Goal: Browse casually

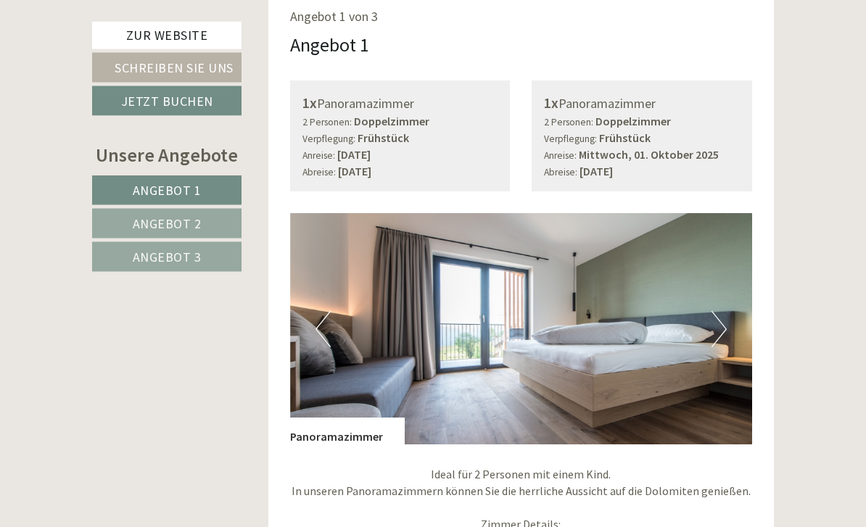
scroll to position [843, 0]
click at [722, 311] on button "Next" at bounding box center [718, 329] width 15 height 36
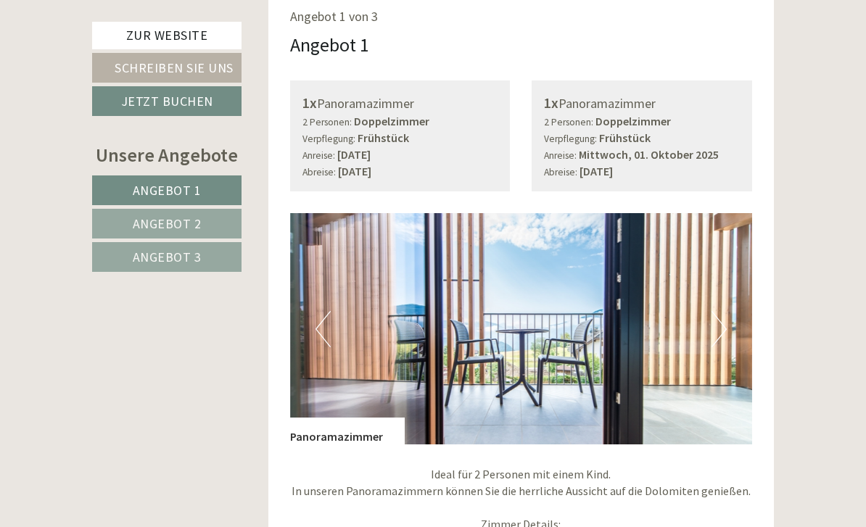
click at [714, 311] on button "Next" at bounding box center [718, 329] width 15 height 36
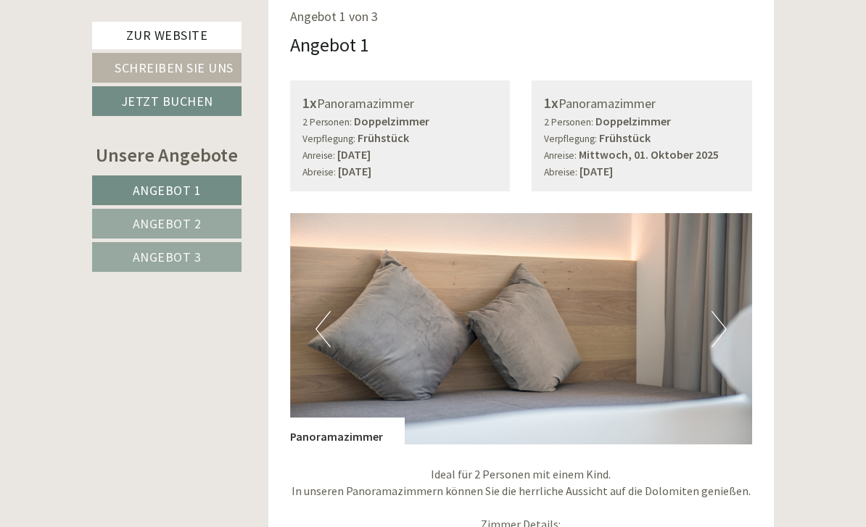
click at [714, 311] on button "Next" at bounding box center [718, 329] width 15 height 36
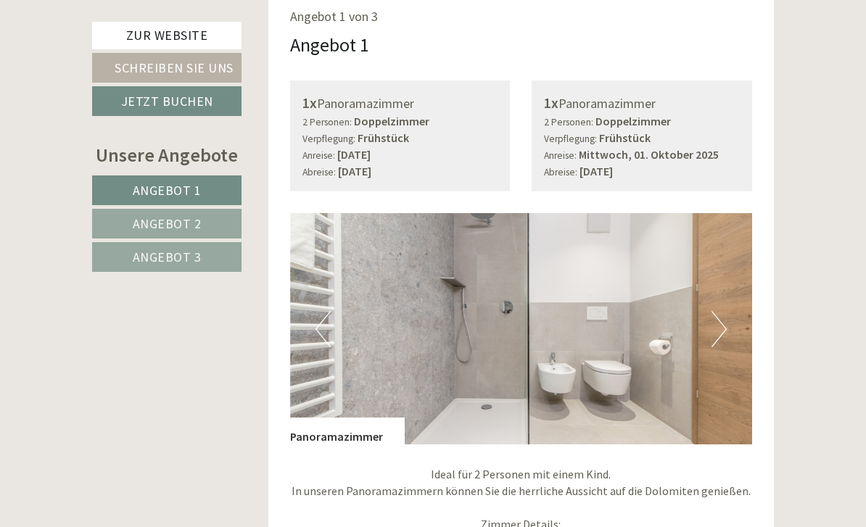
click at [730, 311] on img at bounding box center [521, 328] width 463 height 231
click at [712, 311] on button "Next" at bounding box center [718, 329] width 15 height 36
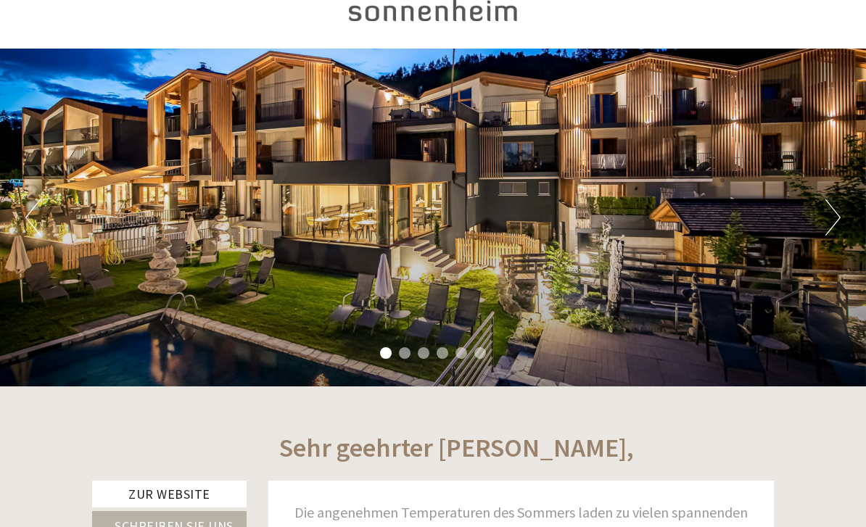
scroll to position [0, 0]
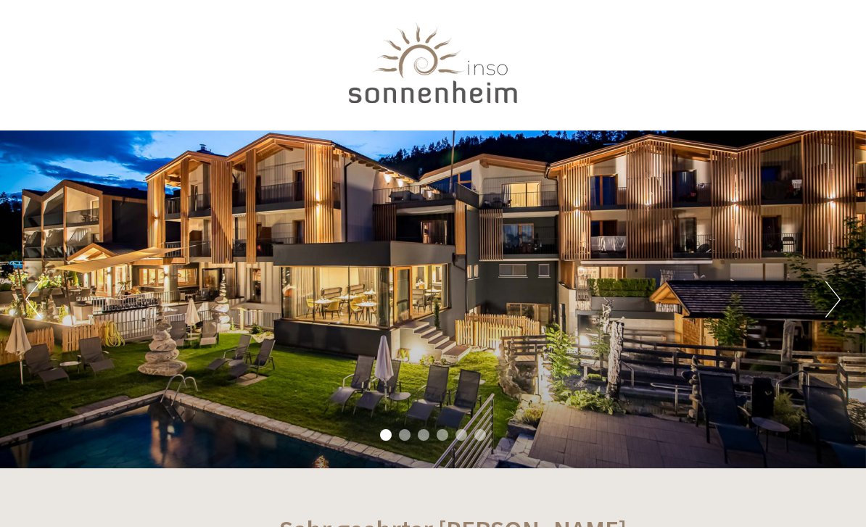
click at [822, 298] on div "Previous Next 1 2 3 4 5 6" at bounding box center [433, 300] width 866 height 338
click at [831, 300] on button "Next" at bounding box center [832, 299] width 15 height 36
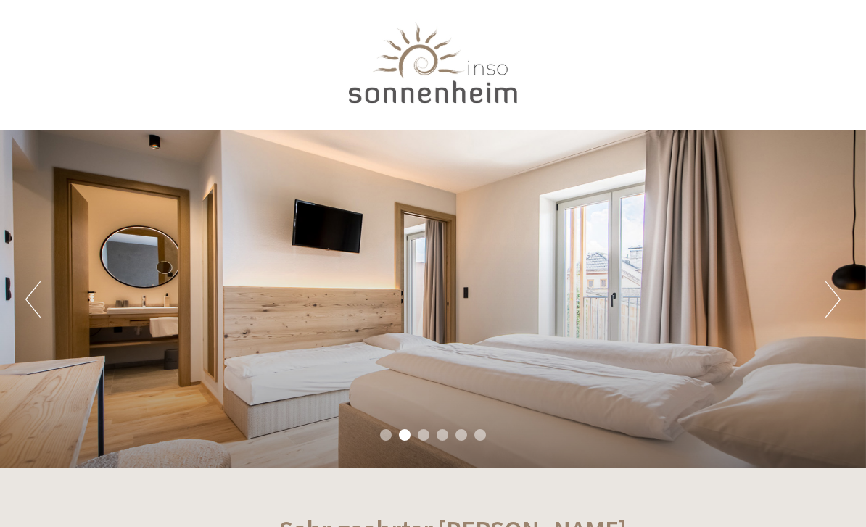
click at [832, 308] on button "Next" at bounding box center [832, 299] width 15 height 36
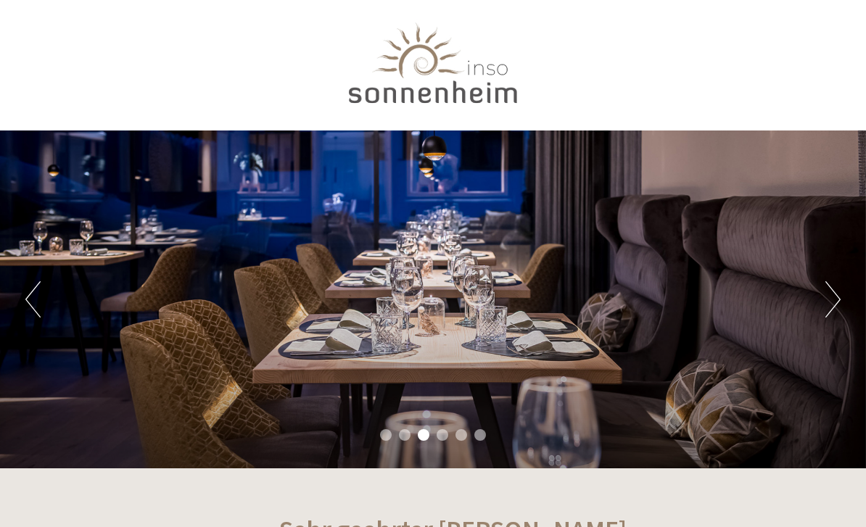
click at [837, 308] on button "Next" at bounding box center [832, 299] width 15 height 36
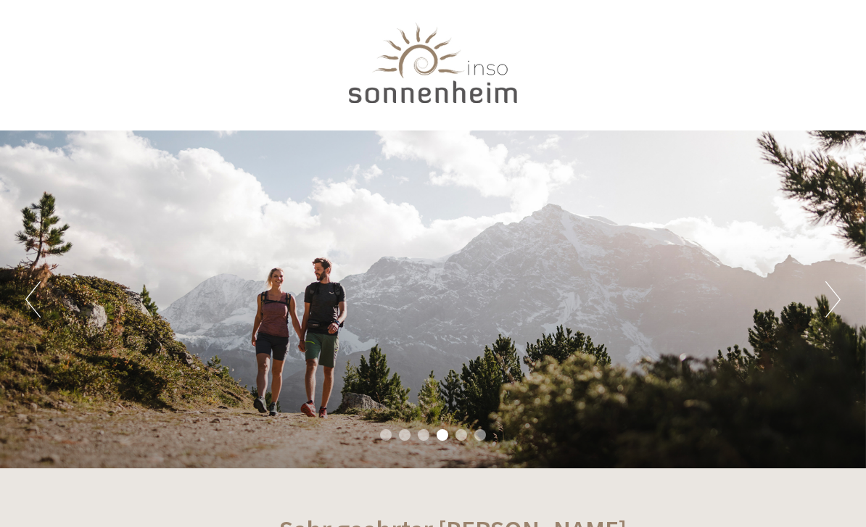
click at [829, 313] on button "Next" at bounding box center [832, 299] width 15 height 36
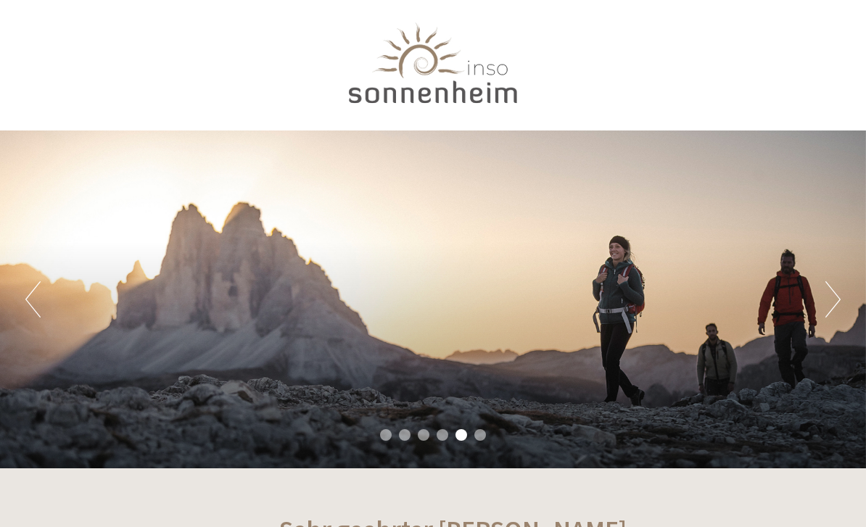
click at [835, 305] on button "Next" at bounding box center [832, 299] width 15 height 36
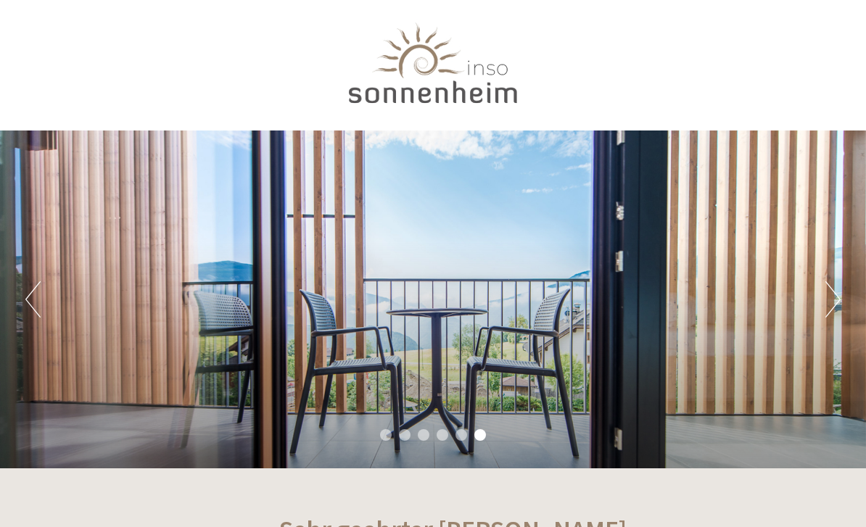
click at [831, 307] on button "Next" at bounding box center [832, 299] width 15 height 36
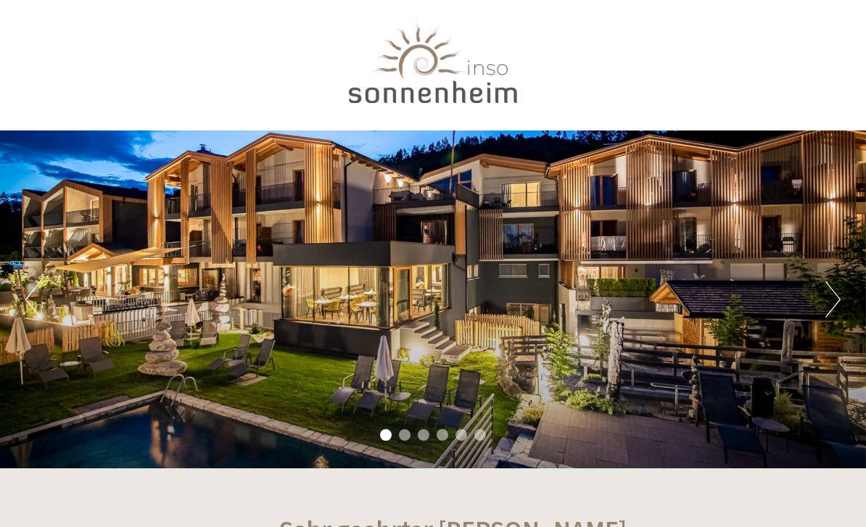
click at [831, 308] on button "Next" at bounding box center [832, 299] width 15 height 36
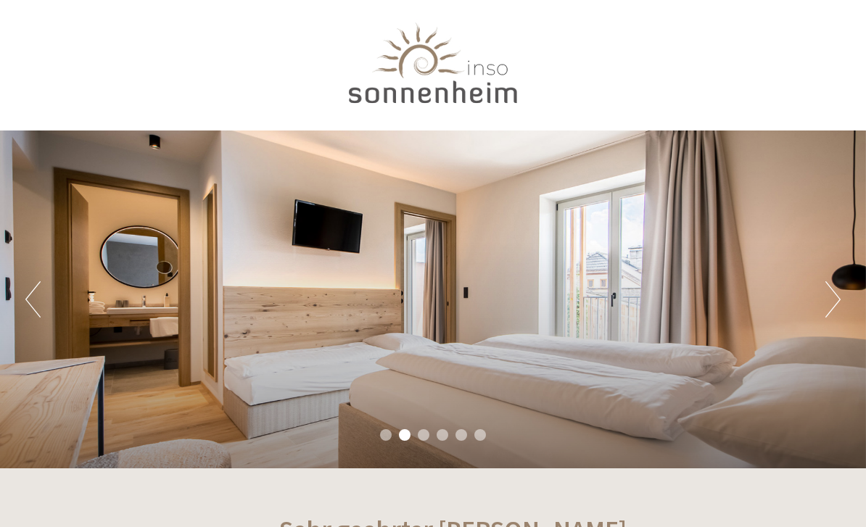
click at [829, 308] on button "Next" at bounding box center [832, 299] width 15 height 36
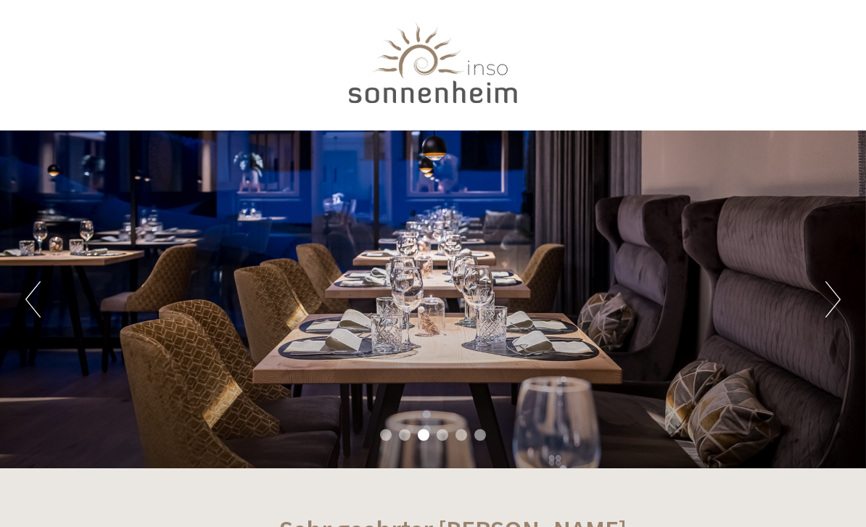
click at [828, 307] on button "Next" at bounding box center [832, 299] width 15 height 36
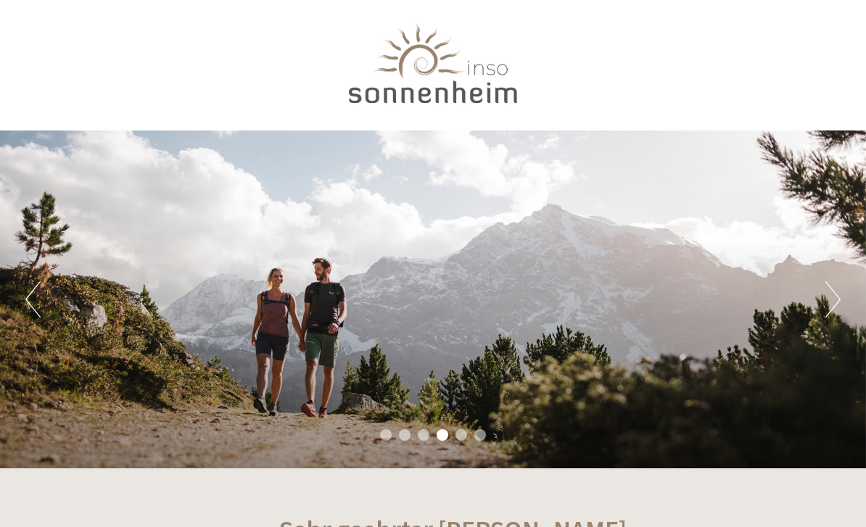
click at [828, 308] on button "Next" at bounding box center [832, 299] width 15 height 36
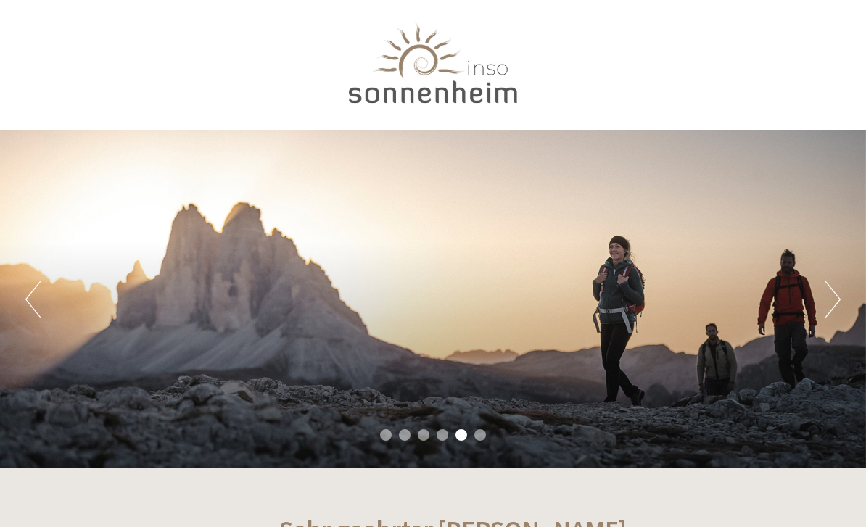
click at [829, 310] on button "Next" at bounding box center [832, 299] width 15 height 36
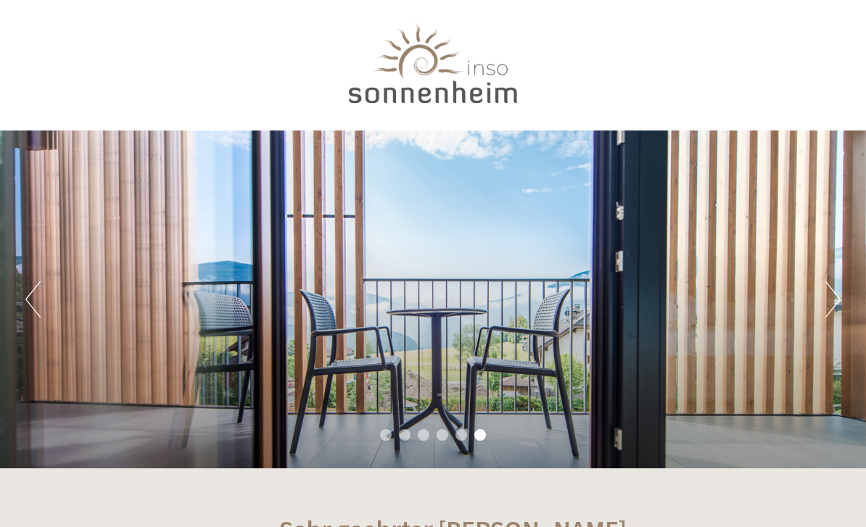
click at [830, 305] on button "Next" at bounding box center [832, 299] width 15 height 36
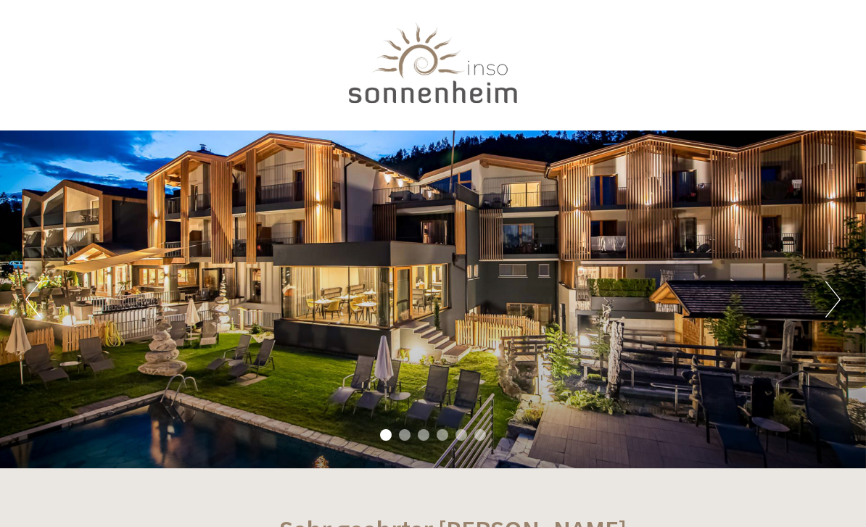
click at [832, 307] on button "Next" at bounding box center [832, 299] width 15 height 36
